Goal: Task Accomplishment & Management: Manage account settings

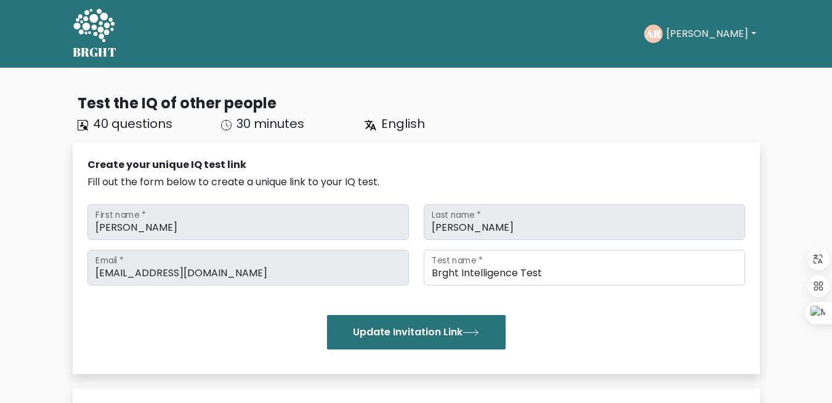
click at [716, 34] on button "[PERSON_NAME]" at bounding box center [711, 34] width 97 height 16
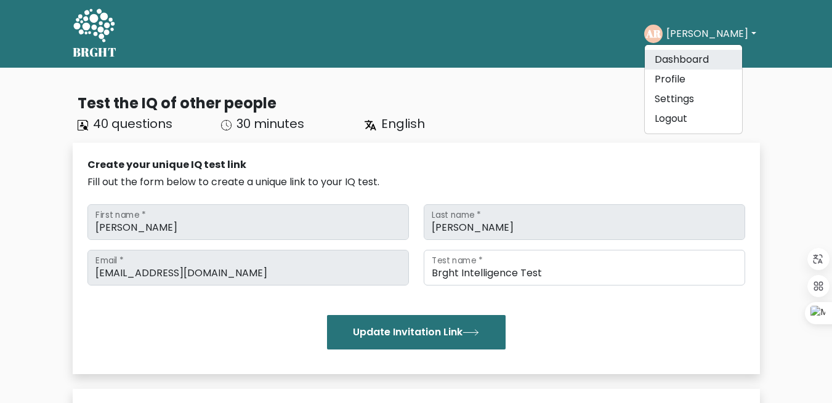
click at [688, 59] on link "Dashboard" at bounding box center [693, 60] width 97 height 20
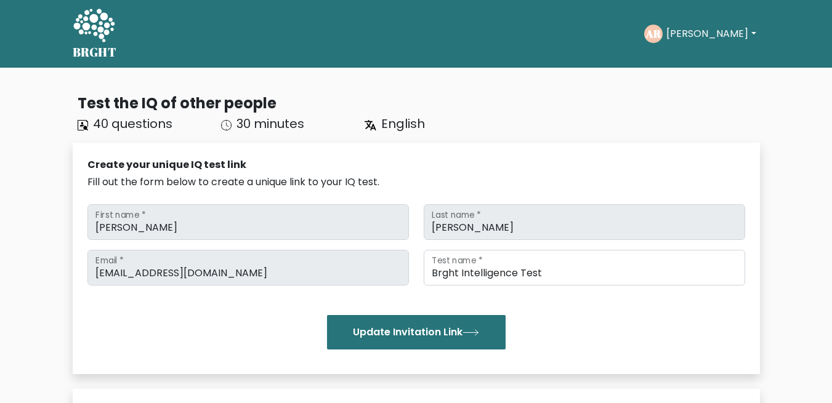
click at [693, 38] on button "[PERSON_NAME]" at bounding box center [711, 34] width 97 height 16
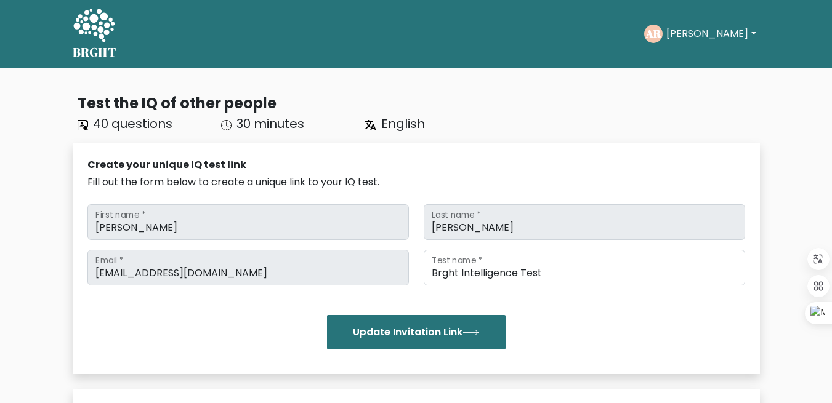
click at [661, 37] on text "AR" at bounding box center [653, 33] width 16 height 14
click at [695, 30] on button "[PERSON_NAME]" at bounding box center [711, 34] width 97 height 16
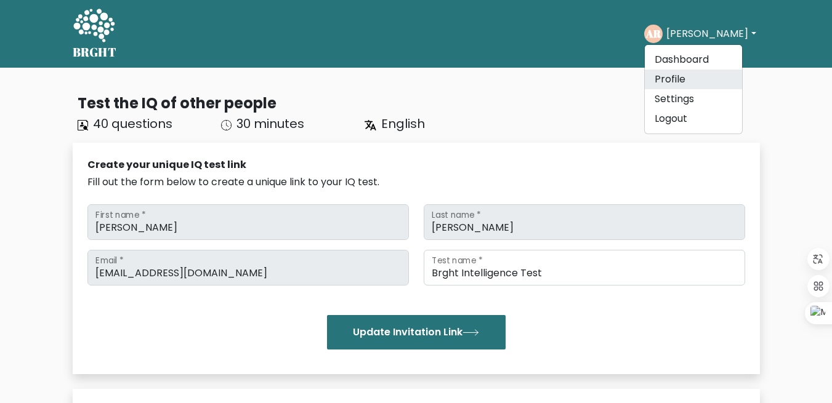
click at [676, 75] on link "Profile" at bounding box center [693, 80] width 97 height 20
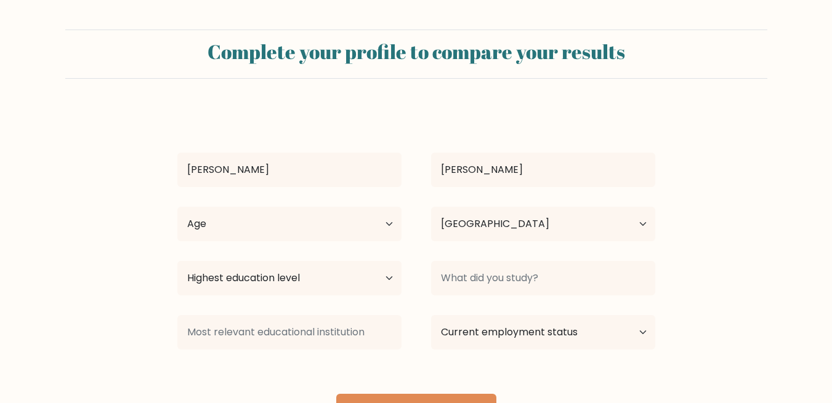
select select "MG"
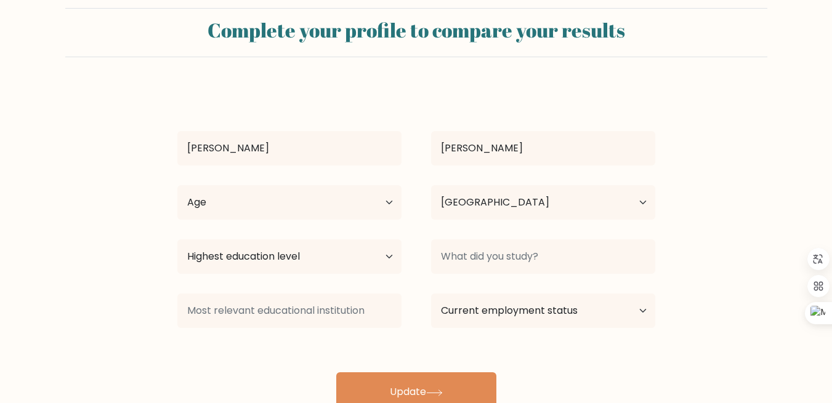
scroll to position [63, 0]
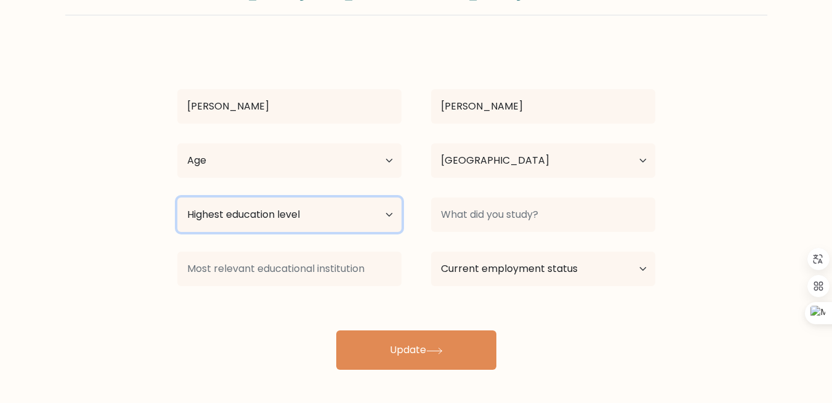
click at [388, 214] on select "Highest education level No schooling Primary Lower Secondary Upper Secondary Oc…" at bounding box center [289, 215] width 224 height 34
click at [389, 214] on select "Highest education level No schooling Primary Lower Secondary Upper Secondary Oc…" at bounding box center [289, 215] width 224 height 34
click at [398, 209] on select "Highest education level No schooling Primary Lower Secondary Upper Secondary Oc…" at bounding box center [289, 215] width 224 height 34
select select "bachelors_degree"
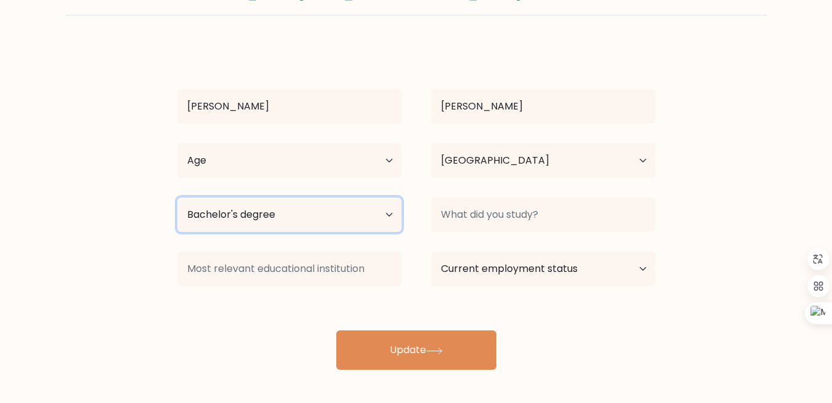
click at [177, 198] on select "Highest education level No schooling Primary Lower Secondary Upper Secondary Oc…" at bounding box center [289, 215] width 224 height 34
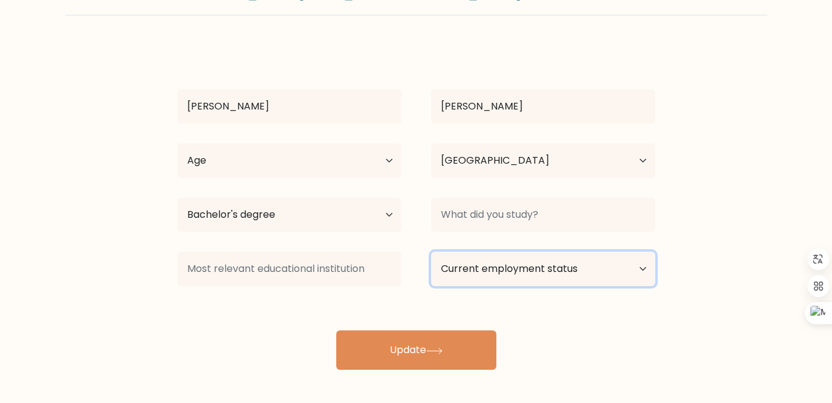
click at [622, 273] on select "Current employment status Employed Student Retired Other / prefer not to answer" at bounding box center [543, 269] width 224 height 34
select select "student"
click at [431, 252] on select "Current employment status Employed Student Retired Other / prefer not to answer" at bounding box center [543, 269] width 224 height 34
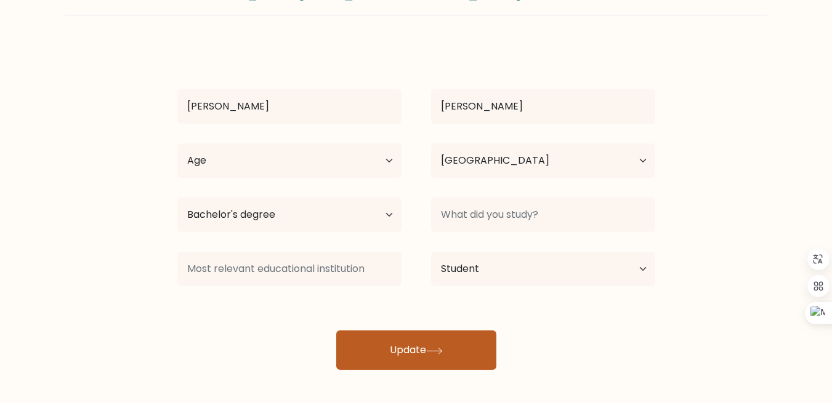
click at [407, 353] on button "Update" at bounding box center [416, 350] width 160 height 39
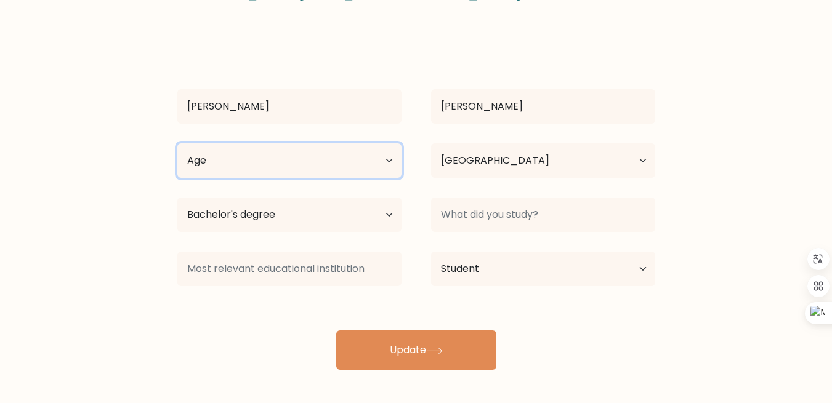
click at [384, 153] on select "Age Under 18 years old 18-24 years old 25-34 years old 35-44 years old 45-54 ye…" at bounding box center [289, 160] width 224 height 34
select select "18_24"
click at [177, 143] on select "Age Under 18 years old 18-24 years old 25-34 years old 35-44 years old 45-54 ye…" at bounding box center [289, 160] width 224 height 34
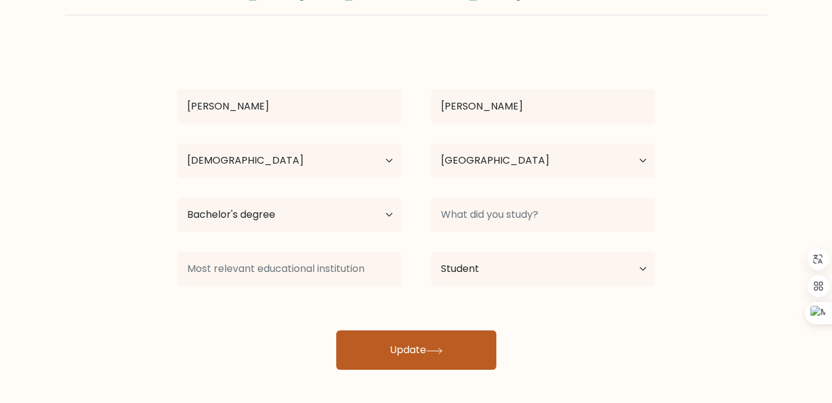
click at [376, 341] on button "Update" at bounding box center [416, 350] width 160 height 39
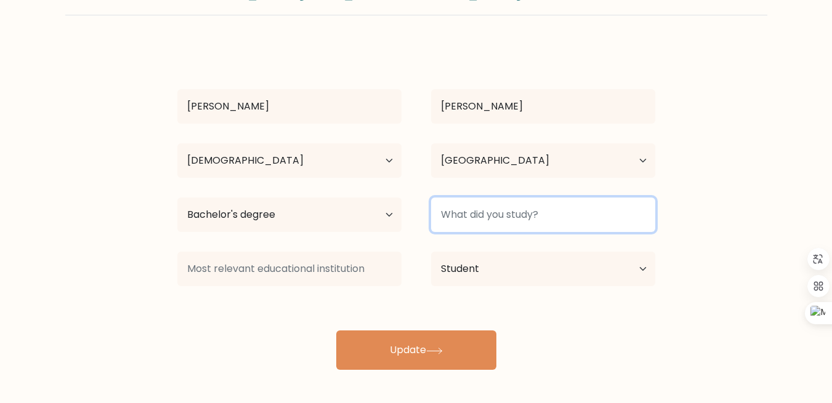
click at [642, 206] on input at bounding box center [543, 215] width 224 height 34
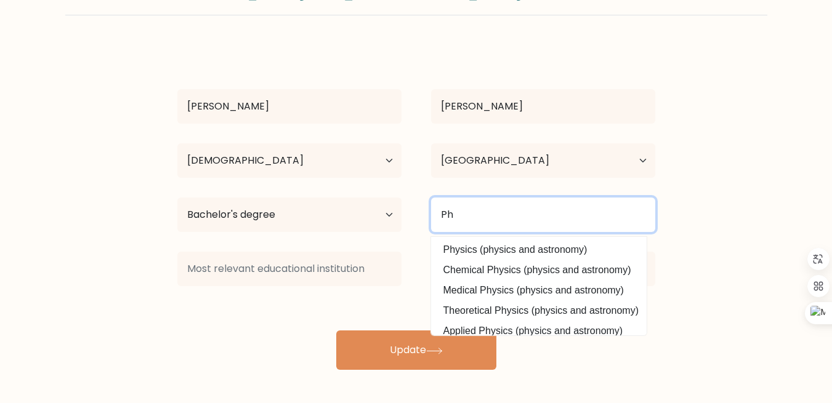
type input "P"
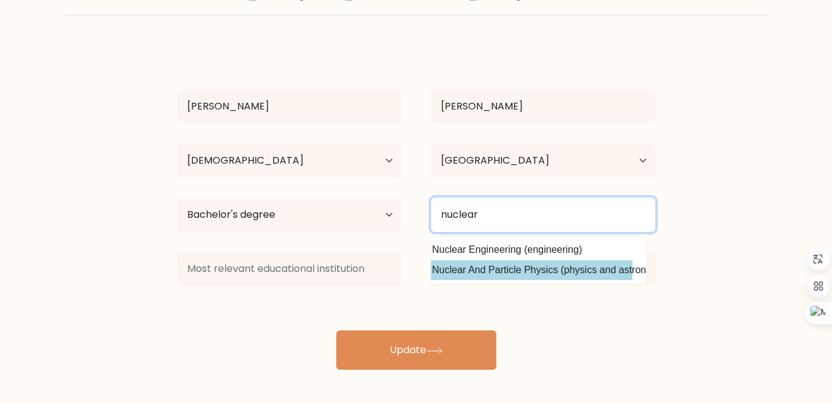
scroll to position [0, 0]
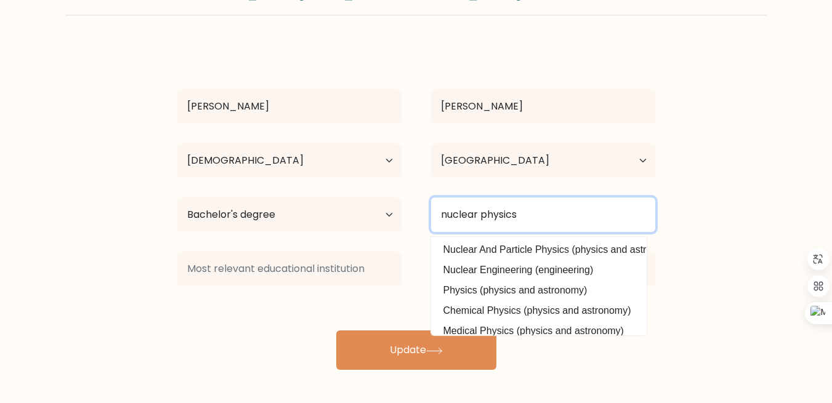
type input "nuclear physics"
click at [336, 331] on button "Update" at bounding box center [416, 350] width 160 height 39
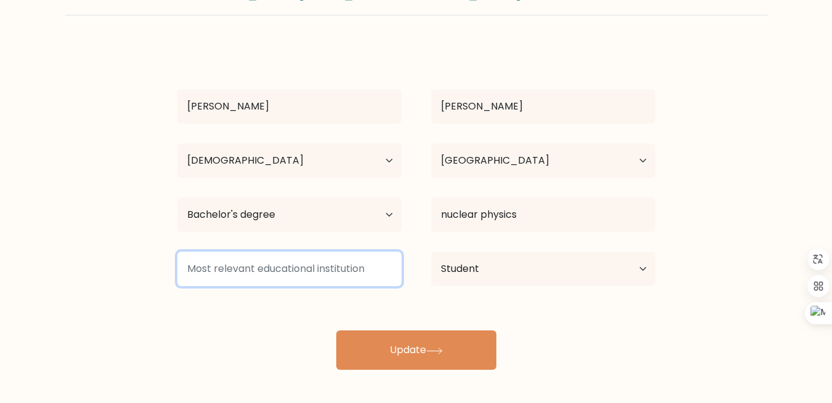
click at [224, 273] on input at bounding box center [289, 269] width 224 height 34
type input "I"
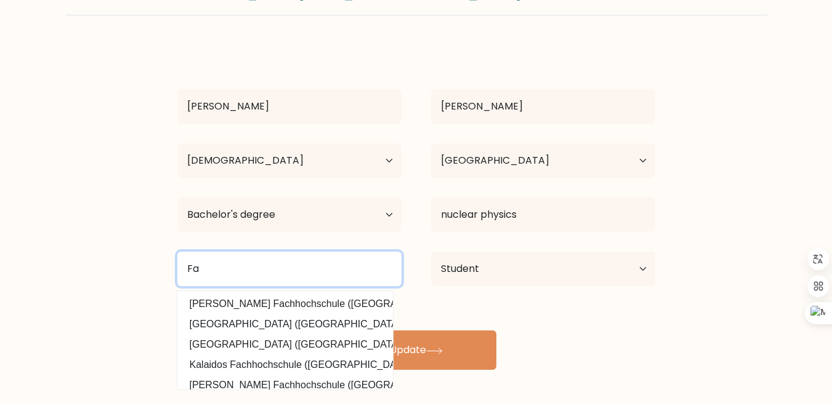
type input "F"
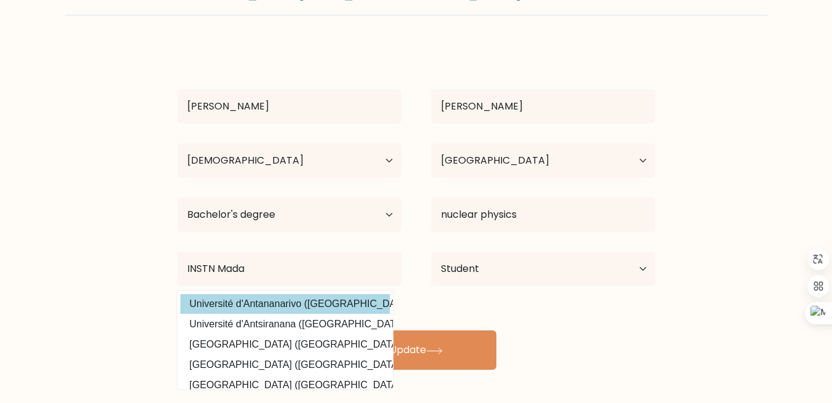
click at [260, 305] on option "Université d'Antananarivo (Madagascar)" at bounding box center [284, 304] width 209 height 20
type input "Université d'Antananarivo"
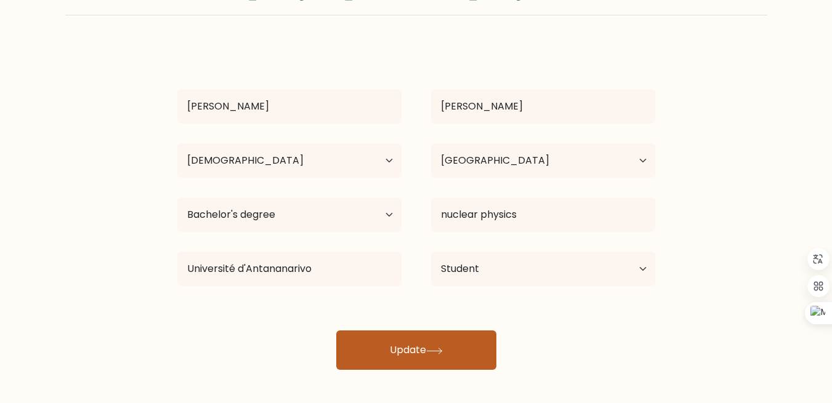
click at [375, 352] on button "Update" at bounding box center [416, 350] width 160 height 39
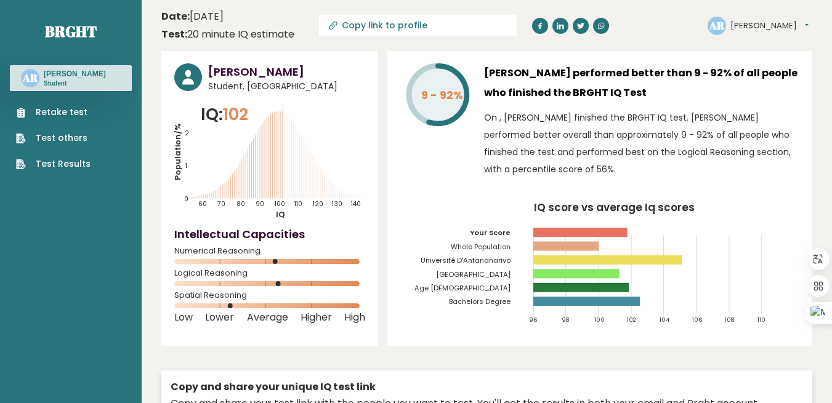
click at [767, 26] on button "[PERSON_NAME]" at bounding box center [769, 26] width 78 height 12
click at [765, 39] on link "Dashboard" at bounding box center [762, 45] width 63 height 17
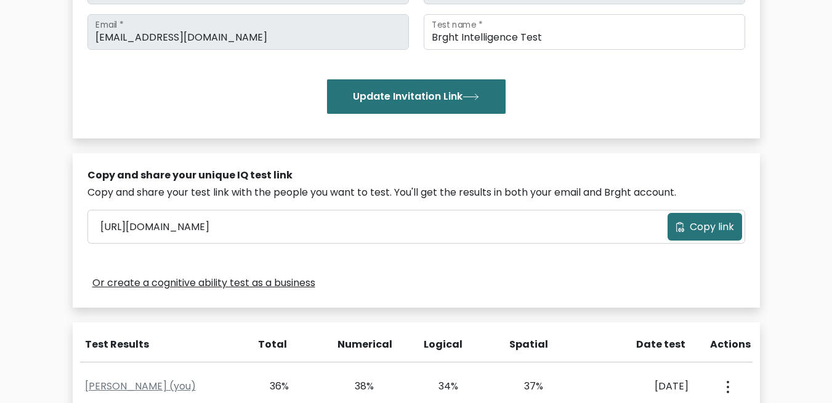
scroll to position [538, 0]
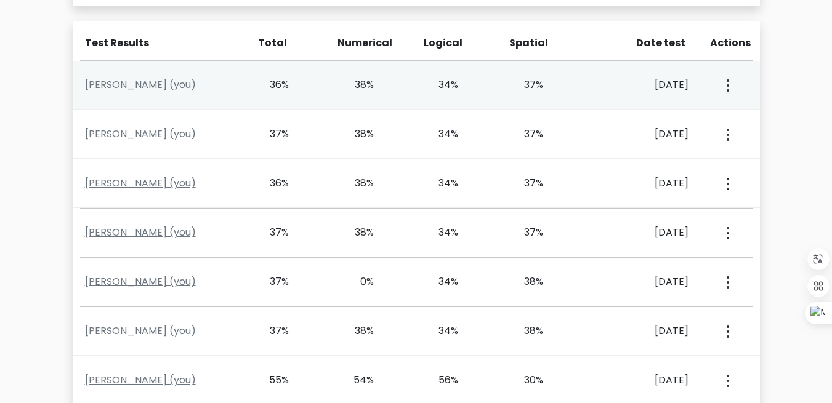
click at [724, 87] on button "button" at bounding box center [727, 85] width 10 height 38
click at [748, 119] on link "View Profile" at bounding box center [770, 121] width 97 height 20
